Goal: Task Accomplishment & Management: Manage account settings

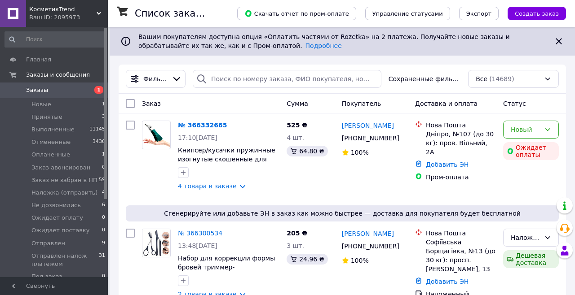
click at [235, 187] on link "4 товара в заказе" at bounding box center [207, 186] width 59 height 7
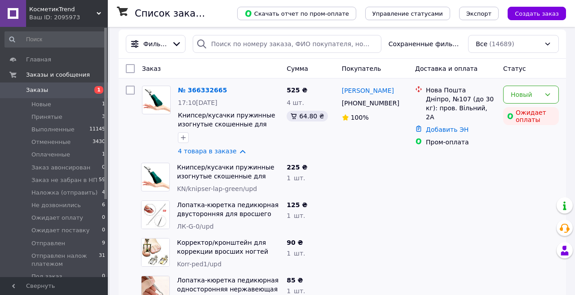
scroll to position [36, 0]
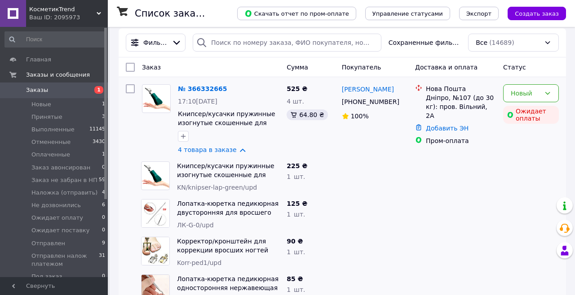
click at [227, 153] on link "4 товара в заказе" at bounding box center [207, 149] width 59 height 7
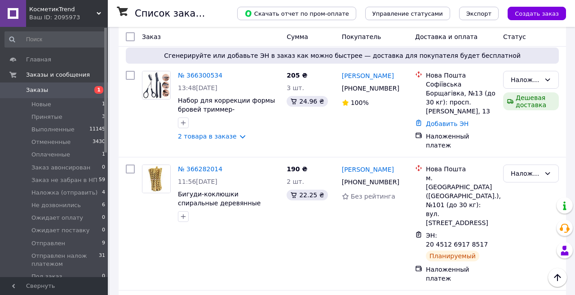
scroll to position [0, 0]
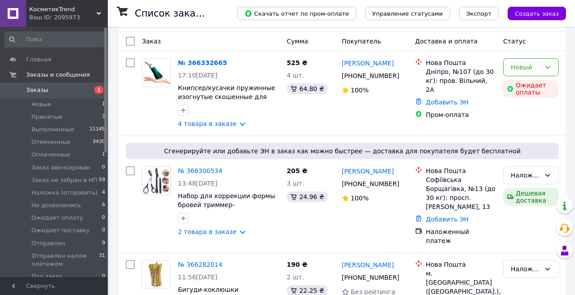
scroll to position [63, 0]
click at [231, 126] on link "4 товара в заказе" at bounding box center [207, 123] width 59 height 7
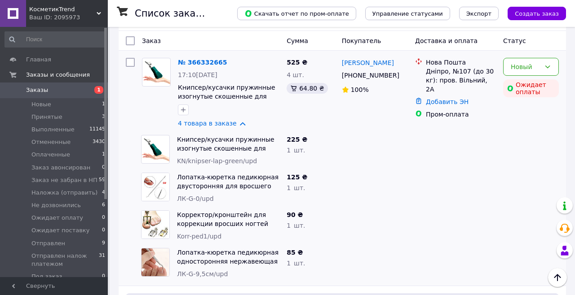
click at [220, 126] on link "4 товара в заказе" at bounding box center [207, 123] width 59 height 7
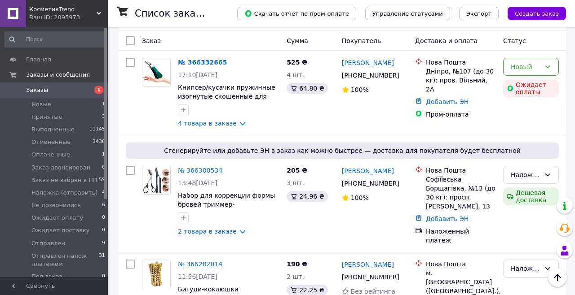
click at [229, 126] on link "4 товара в заказе" at bounding box center [207, 123] width 59 height 7
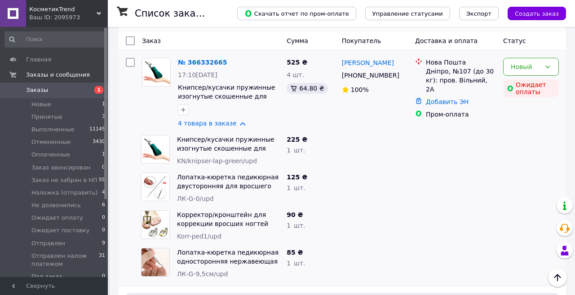
click at [223, 123] on link "4 товара в заказе" at bounding box center [207, 123] width 59 height 7
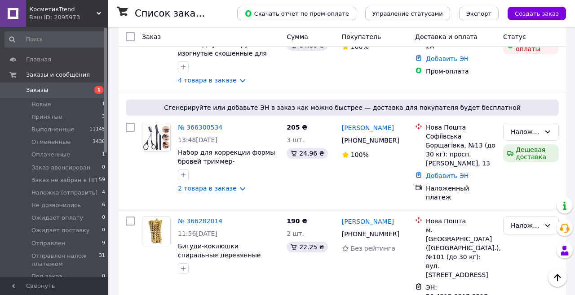
scroll to position [0, 0]
